Goal: Task Accomplishment & Management: Complete application form

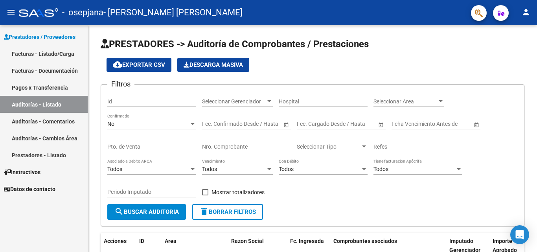
click at [50, 54] on link "Facturas - Listado/Carga" at bounding box center [44, 53] width 88 height 17
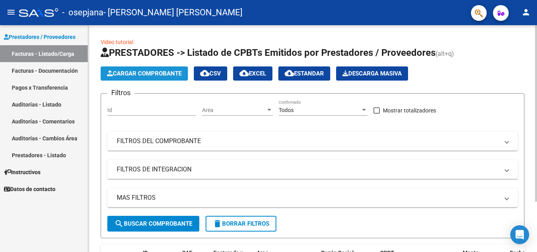
click at [127, 73] on span "Cargar Comprobante" at bounding box center [144, 73] width 75 height 7
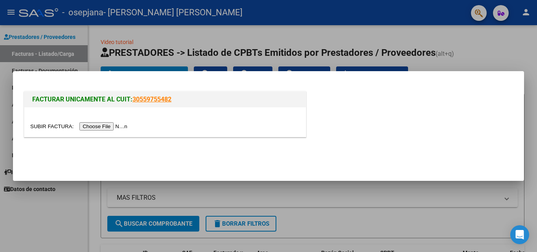
click at [119, 127] on input "file" at bounding box center [79, 126] width 99 height 8
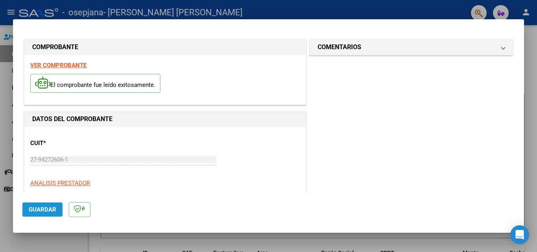
click at [49, 211] on span "Guardar" at bounding box center [42, 209] width 27 height 7
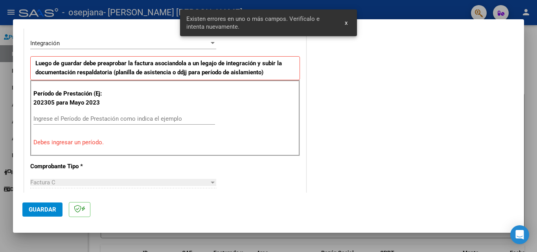
scroll to position [177, 0]
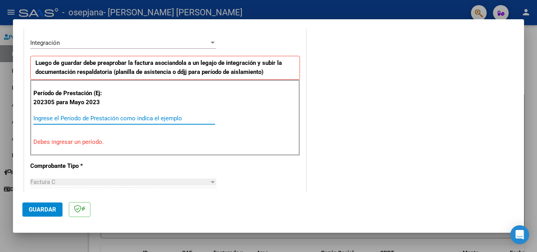
click at [117, 118] on input "Ingrese el Período de Prestación como indica el ejemplo" at bounding box center [123, 118] width 181 height 7
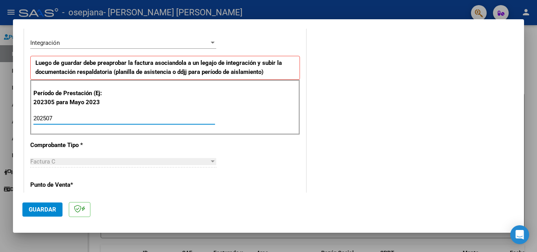
type input "202507"
click at [53, 208] on span "Guardar" at bounding box center [42, 209] width 27 height 7
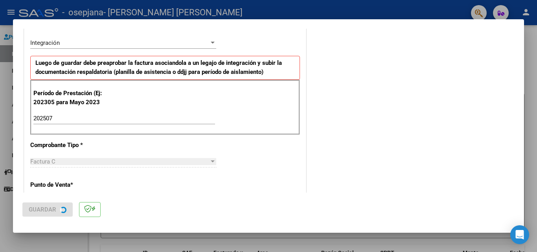
scroll to position [0, 0]
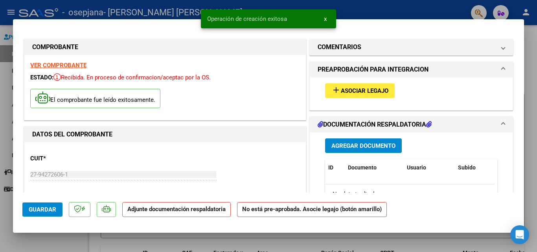
click at [362, 87] on span "Asociar Legajo" at bounding box center [365, 90] width 48 height 7
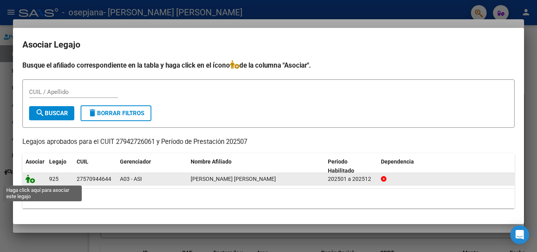
click at [32, 180] on icon at bounding box center [30, 178] width 9 height 9
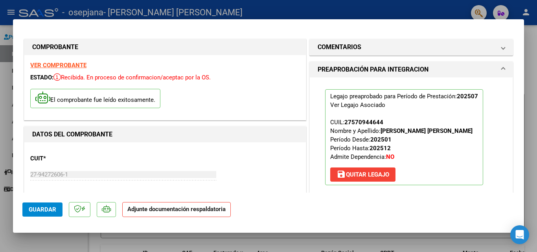
click at [185, 216] on p "Adjunte documentación respaldatoria" at bounding box center [176, 209] width 108 height 15
click at [35, 207] on span "Guardar" at bounding box center [42, 209] width 27 height 7
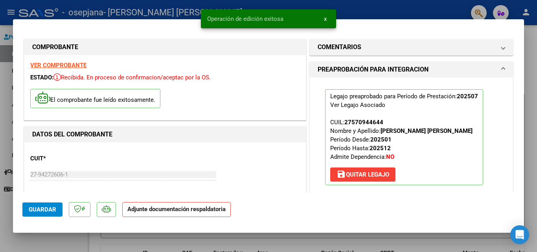
click at [178, 213] on p "Adjunte documentación respaldatoria" at bounding box center [176, 209] width 108 height 15
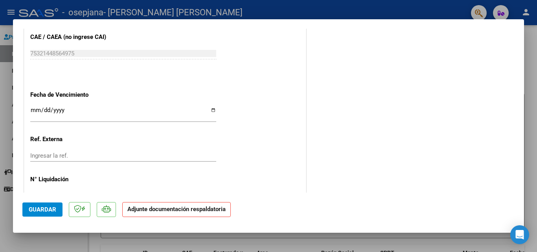
scroll to position [105, 0]
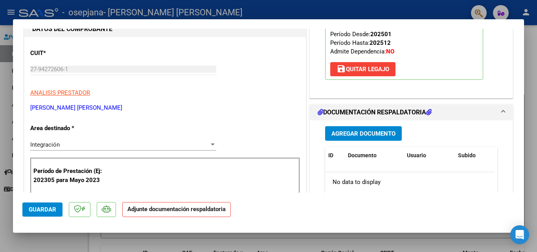
click at [348, 137] on span "Agregar Documento" at bounding box center [363, 133] width 64 height 7
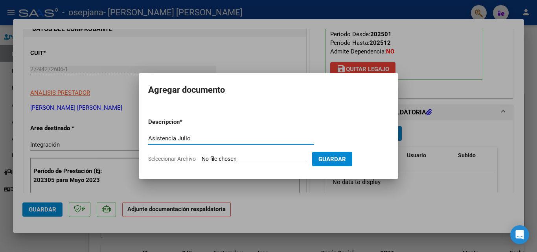
type input "Asistencia Julio"
click at [285, 158] on input "Seleccionar Archivo" at bounding box center [254, 159] width 104 height 7
type input "C:\fakepath\[PERSON_NAME].pdf"
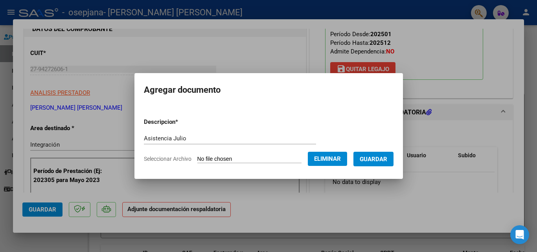
click at [378, 160] on span "Guardar" at bounding box center [372, 159] width 27 height 7
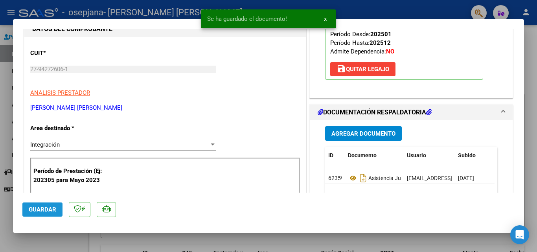
click at [40, 210] on span "Guardar" at bounding box center [42, 209] width 27 height 7
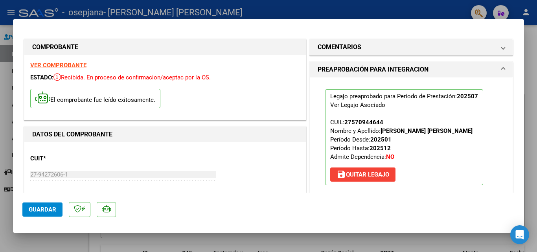
scroll to position [539, 0]
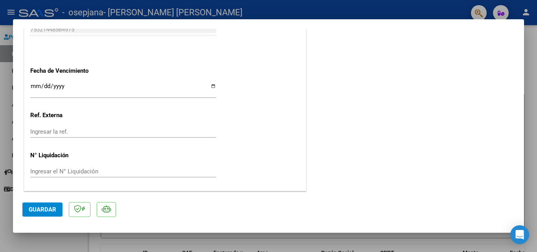
click at [531, 73] on div at bounding box center [268, 126] width 537 height 252
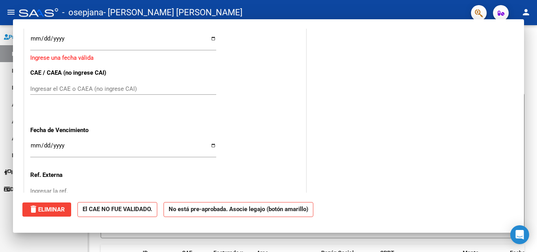
scroll to position [0, 0]
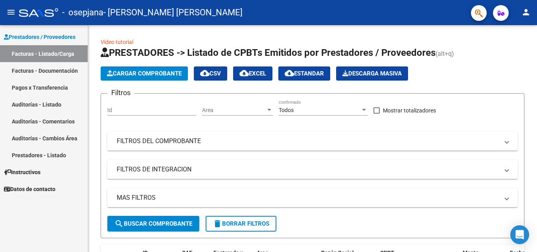
click at [40, 90] on link "Pagos x Transferencia" at bounding box center [44, 87] width 88 height 17
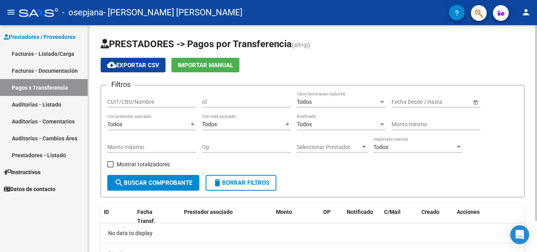
scroll to position [36, 0]
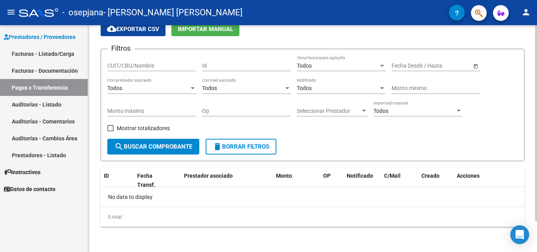
click at [536, 153] on div at bounding box center [536, 154] width 2 height 196
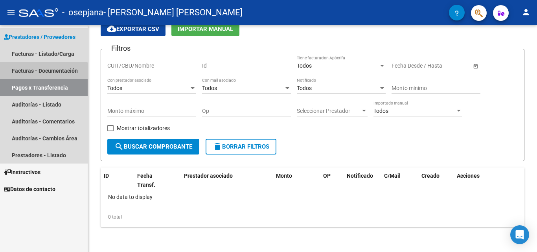
click at [42, 73] on link "Facturas - Documentación" at bounding box center [44, 70] width 88 height 17
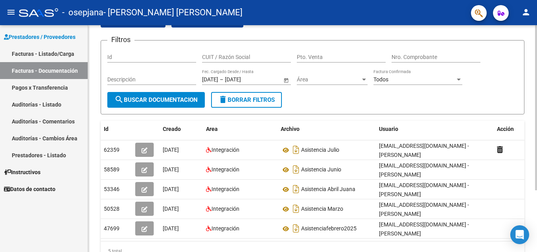
scroll to position [85, 0]
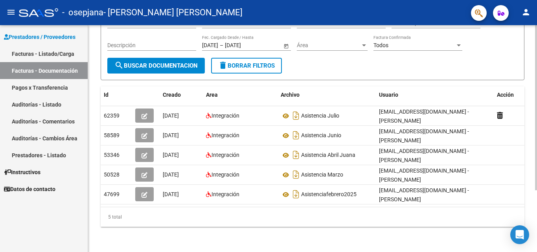
click at [536, 149] on div at bounding box center [536, 169] width 2 height 165
click at [51, 51] on link "Facturas - Listado/Carga" at bounding box center [44, 53] width 88 height 17
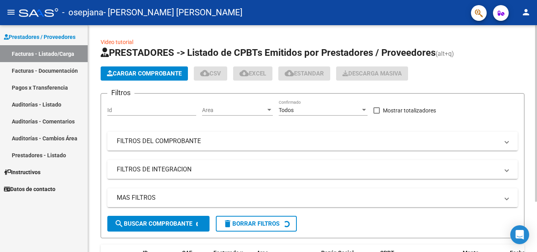
click at [141, 75] on span "Cargar Comprobante" at bounding box center [144, 73] width 75 height 7
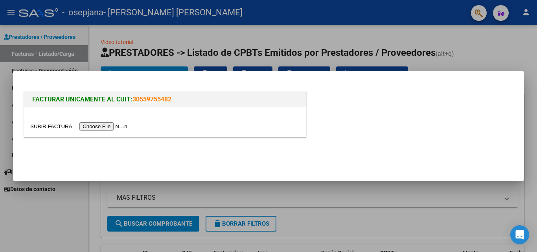
click at [115, 123] on input "file" at bounding box center [79, 126] width 99 height 8
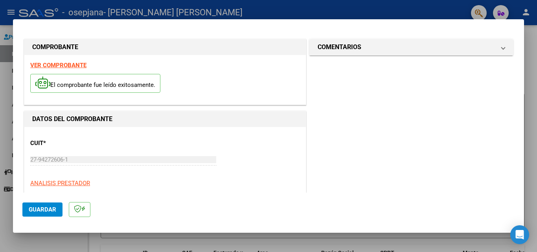
click at [49, 207] on span "Guardar" at bounding box center [42, 209] width 27 height 7
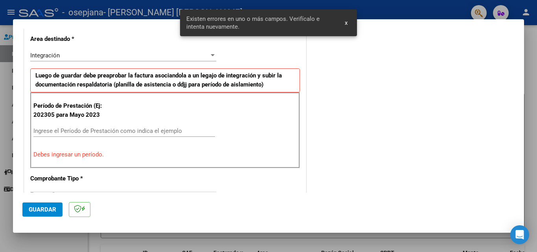
scroll to position [177, 0]
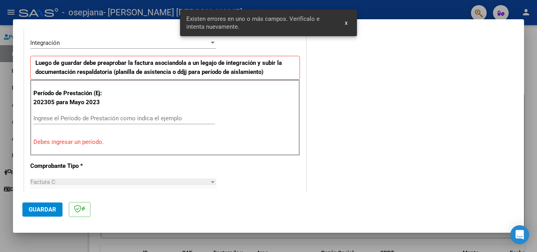
click at [84, 119] on input "Ingrese el Período de Prestación como indica el ejemplo" at bounding box center [123, 118] width 181 height 7
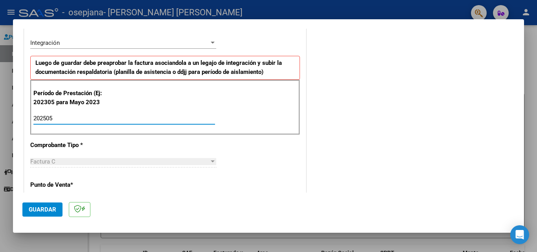
type input "202505"
click at [39, 206] on span "Guardar" at bounding box center [42, 209] width 27 height 7
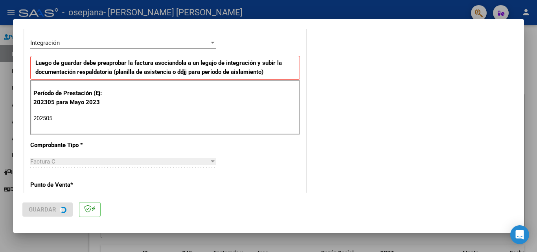
scroll to position [0, 0]
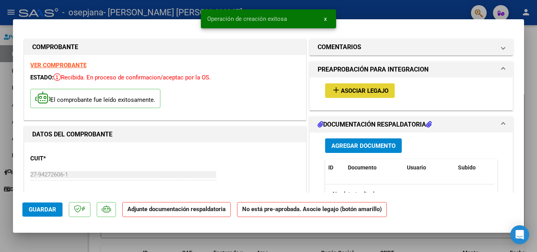
click at [354, 89] on span "Asociar Legajo" at bounding box center [365, 90] width 48 height 7
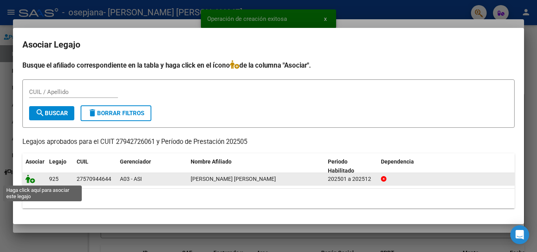
click at [28, 176] on icon at bounding box center [30, 178] width 9 height 9
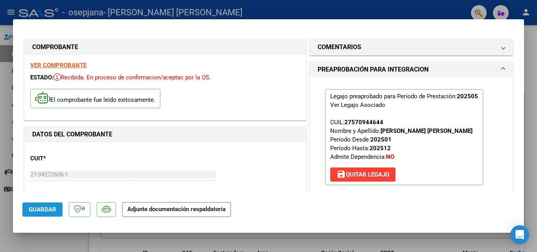
click at [46, 207] on span "Guardar" at bounding box center [42, 209] width 27 height 7
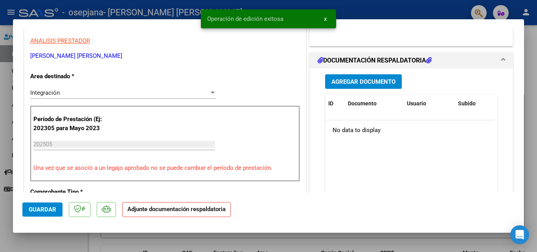
scroll to position [172, 0]
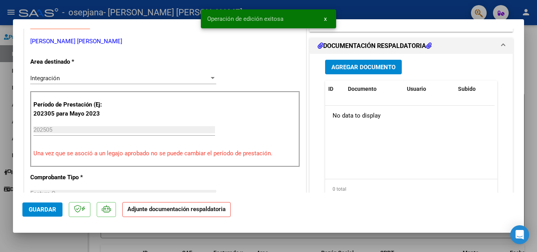
click at [365, 71] on span "Agregar Documento" at bounding box center [363, 67] width 64 height 7
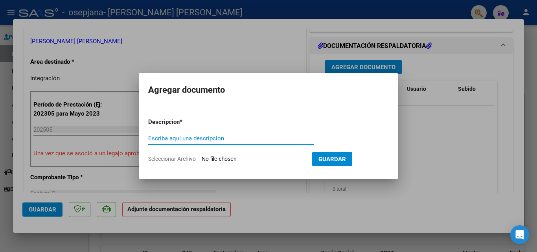
click at [184, 138] on input "Escriba aquí una descripcion" at bounding box center [231, 138] width 166 height 7
type input "Mayo"
click at [240, 158] on input "Seleccionar Archivo" at bounding box center [254, 159] width 104 height 7
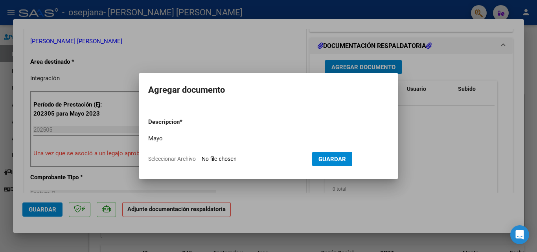
type input "C:\fakepath\AsistenciaMayoJuanita.pdf"
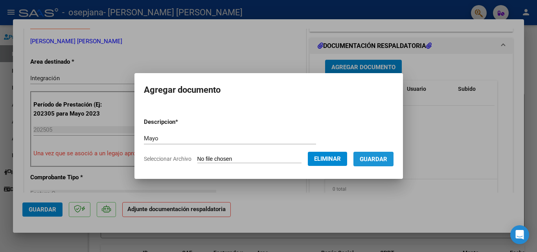
click at [375, 159] on span "Guardar" at bounding box center [372, 159] width 27 height 7
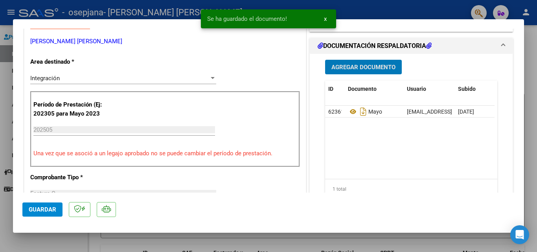
click at [35, 209] on span "Guardar" at bounding box center [42, 209] width 27 height 7
click at [528, 48] on div at bounding box center [268, 126] width 537 height 252
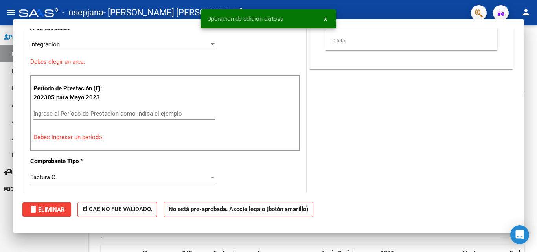
scroll to position [0, 0]
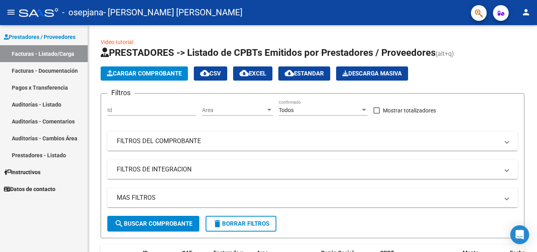
click at [59, 102] on link "Auditorías - Listado" at bounding box center [44, 104] width 88 height 17
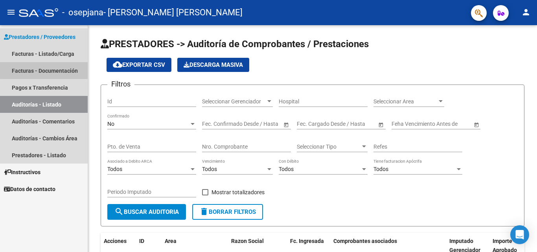
click at [58, 69] on link "Facturas - Documentación" at bounding box center [44, 70] width 88 height 17
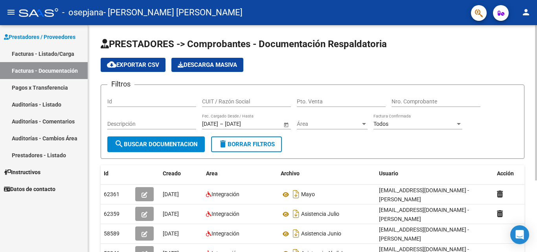
click at [536, 0] on div "menu - osepjana - [PERSON_NAME] [PERSON_NAME] person Prestadores / Proveedores …" at bounding box center [268, 126] width 537 height 252
